Goal: Transaction & Acquisition: Obtain resource

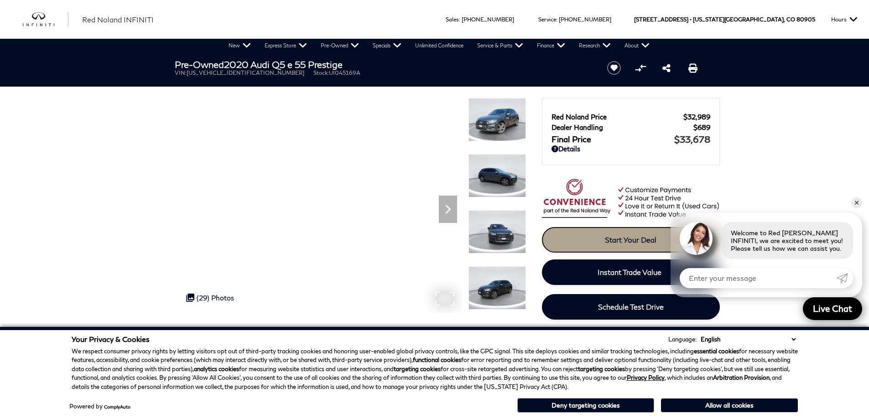
click at [601, 244] on link "Start Your Deal" at bounding box center [631, 240] width 178 height 26
click at [630, 240] on span "Start Your Deal" at bounding box center [631, 239] width 52 height 9
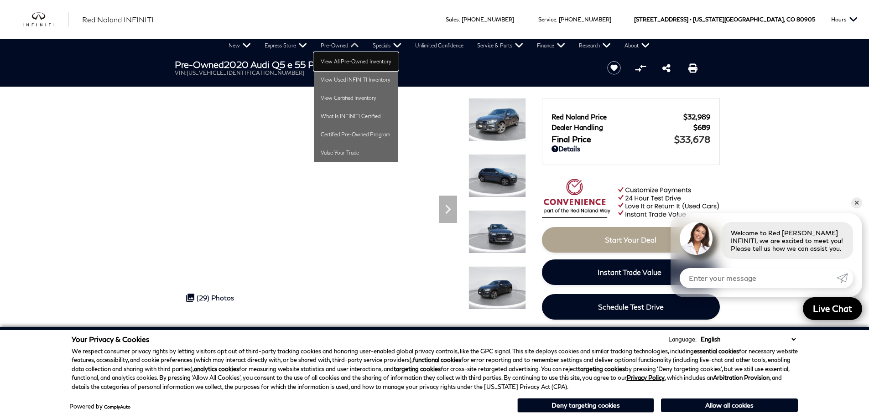
click at [358, 60] on link "View All Pre-Owned Inventory" at bounding box center [356, 61] width 84 height 18
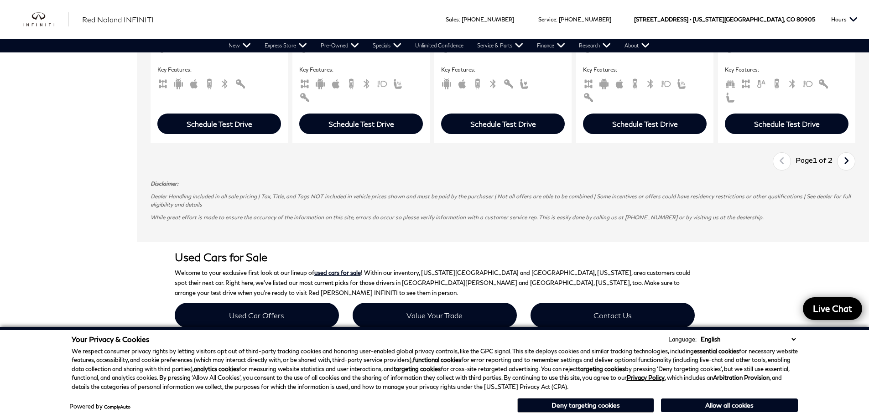
scroll to position [1551, 0]
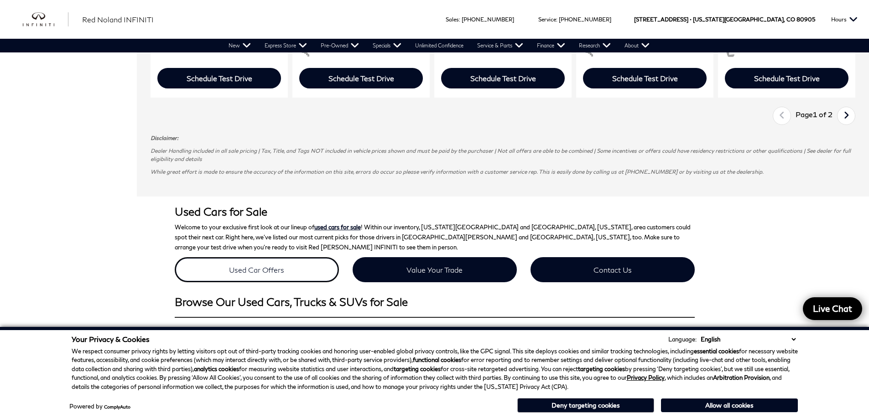
click at [255, 257] on link "Used Car Offers" at bounding box center [257, 269] width 164 height 25
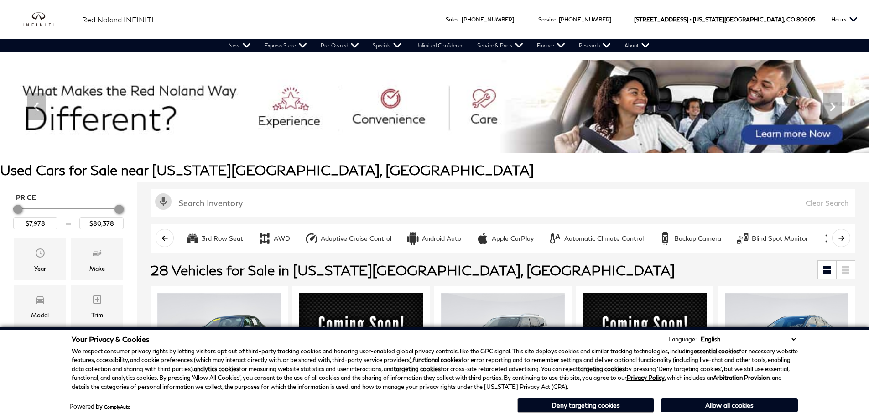
scroll to position [1551, 0]
